Goal: Information Seeking & Learning: Compare options

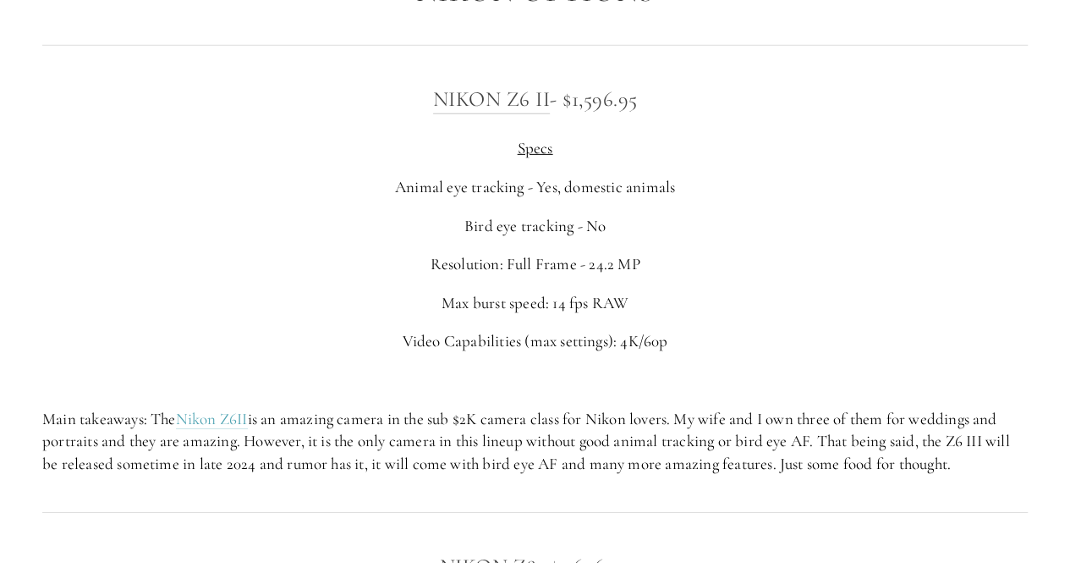
scroll to position [2624, 0]
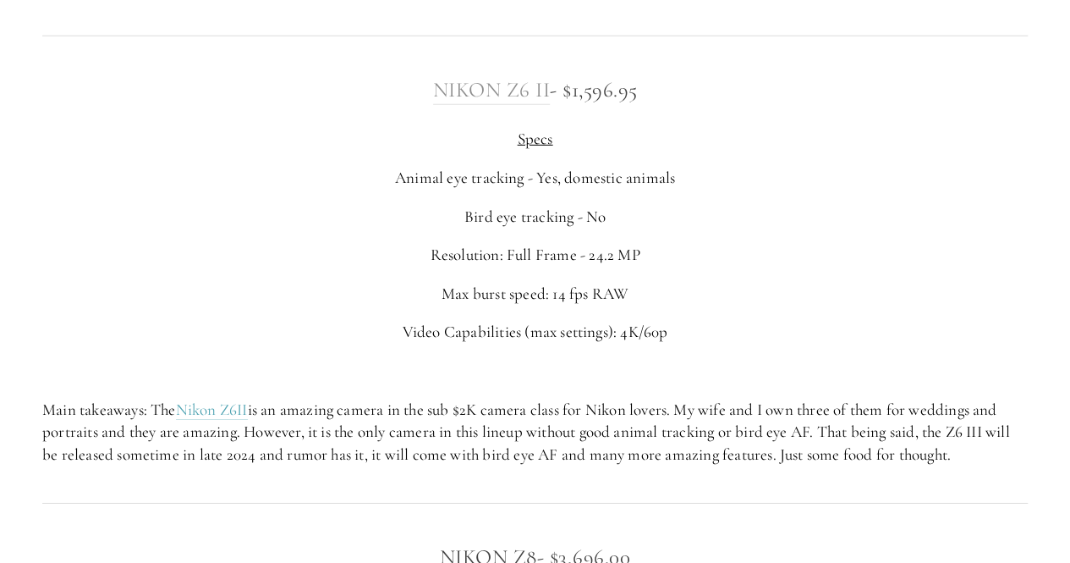
click at [494, 88] on link "Nikon Z6 II" at bounding box center [492, 90] width 118 height 27
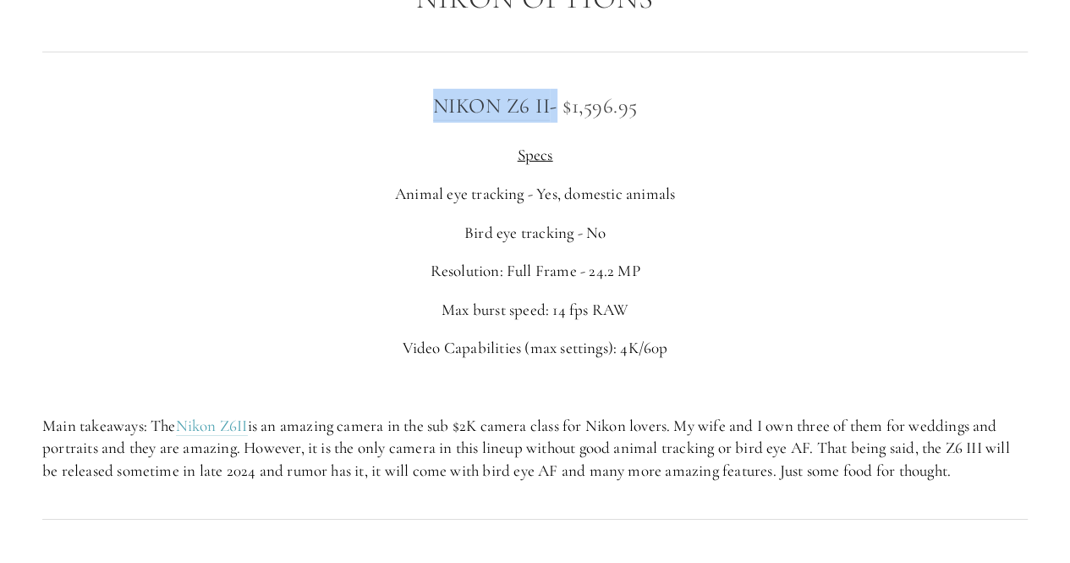
drag, startPoint x: 391, startPoint y: 118, endPoint x: 550, endPoint y: 119, distance: 159.1
click at [550, 119] on h3 "Nikon Z6 II - $1,596.95" at bounding box center [535, 106] width 986 height 34
copy h3 "Nikon Z6 II"
click at [875, 229] on p "Bird eye tracking - No" at bounding box center [535, 233] width 986 height 23
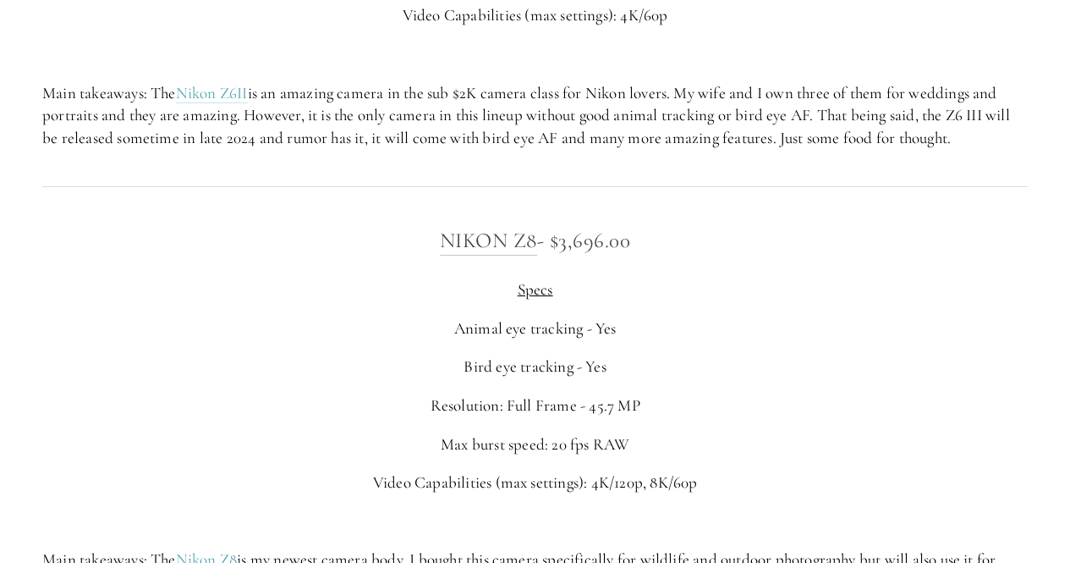
scroll to position [2931, 0]
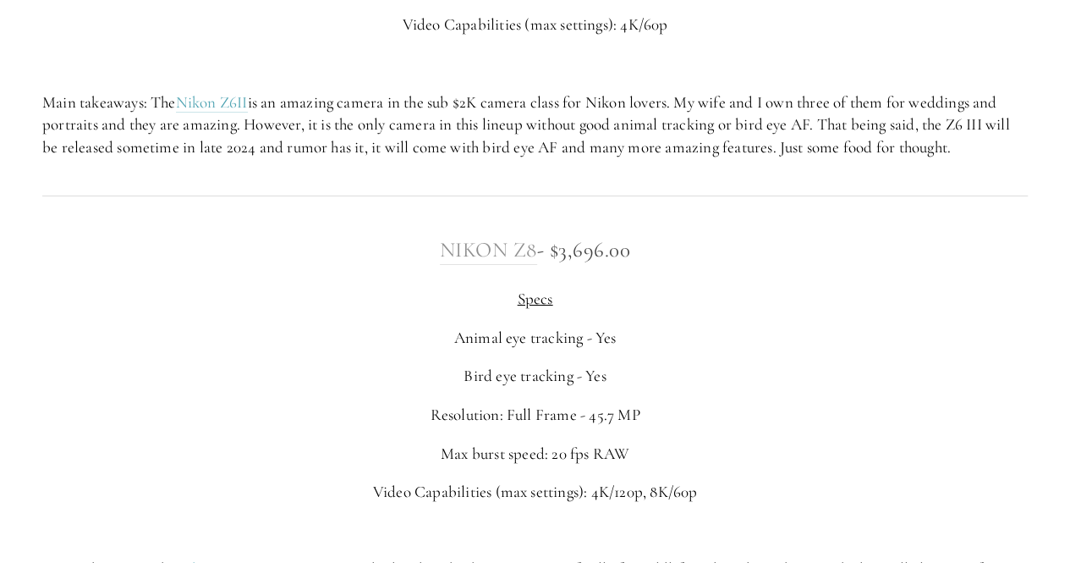
click at [503, 256] on link "Nikon Z8" at bounding box center [488, 250] width 97 height 27
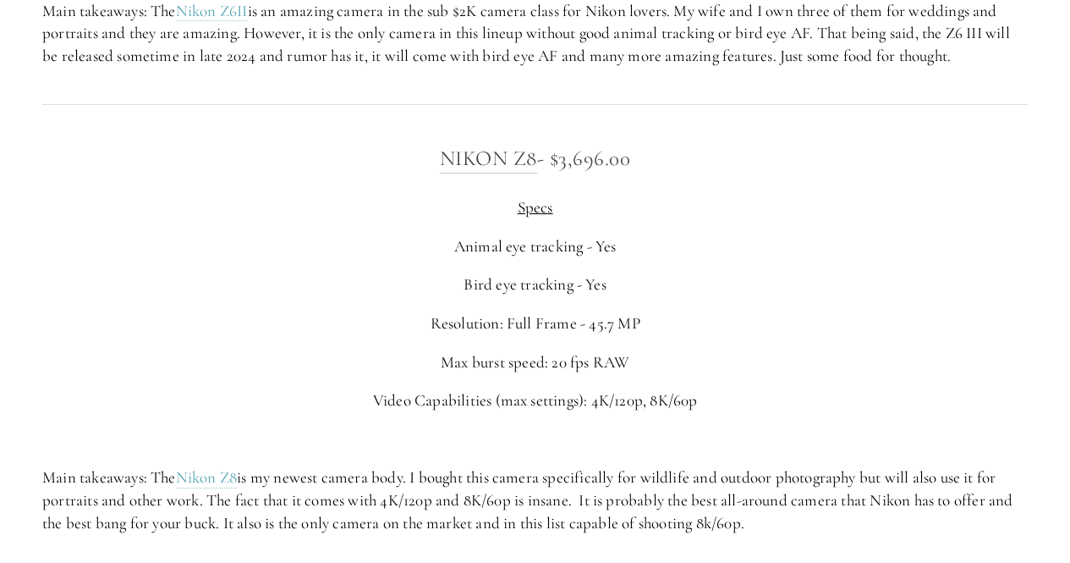
scroll to position [3013, 0]
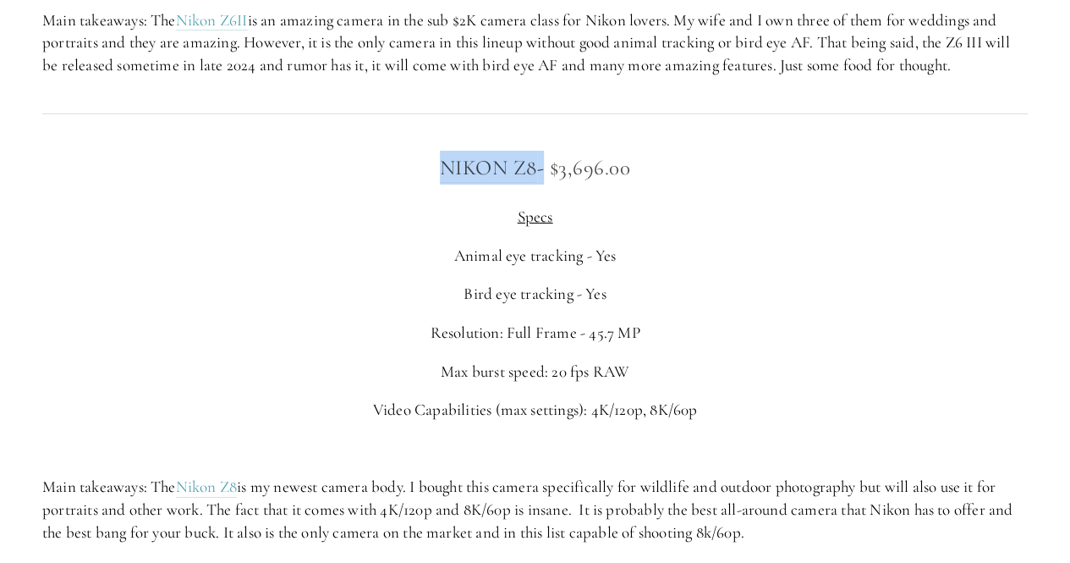
drag, startPoint x: 432, startPoint y: 173, endPoint x: 538, endPoint y: 174, distance: 106.6
click at [538, 174] on h3 "Nikon Z8 - $3,696.00" at bounding box center [535, 168] width 986 height 34
copy h3 "Nikon Z8"
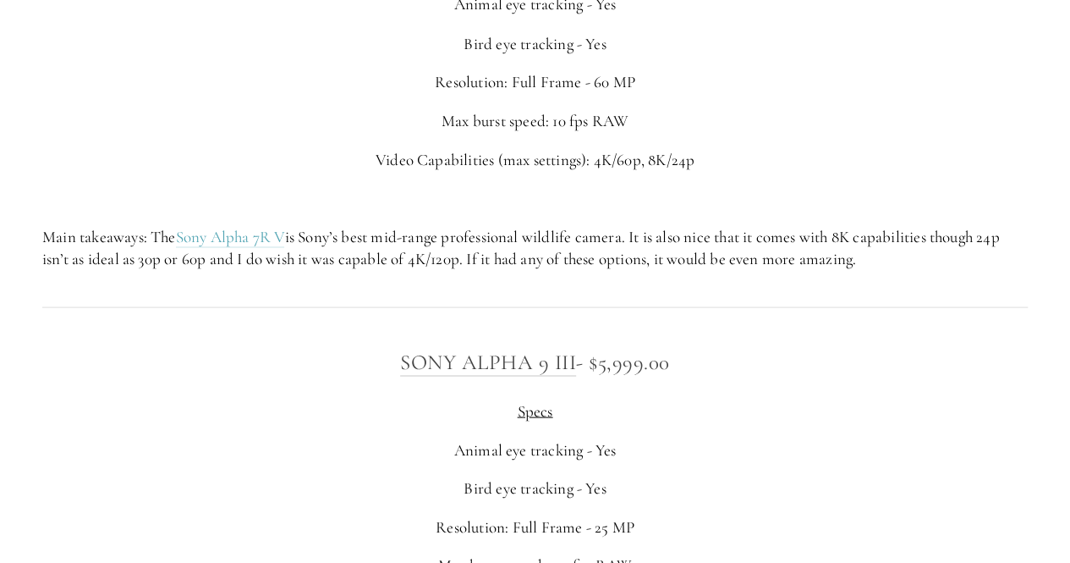
scroll to position [4557, 0]
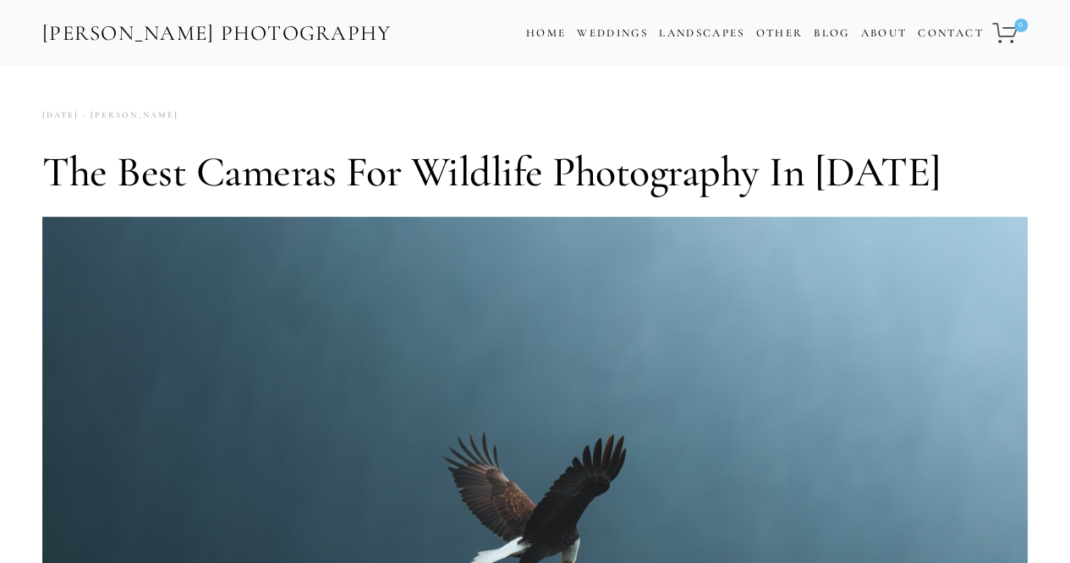
scroll to position [604, 0]
